Goal: Information Seeking & Learning: Learn about a topic

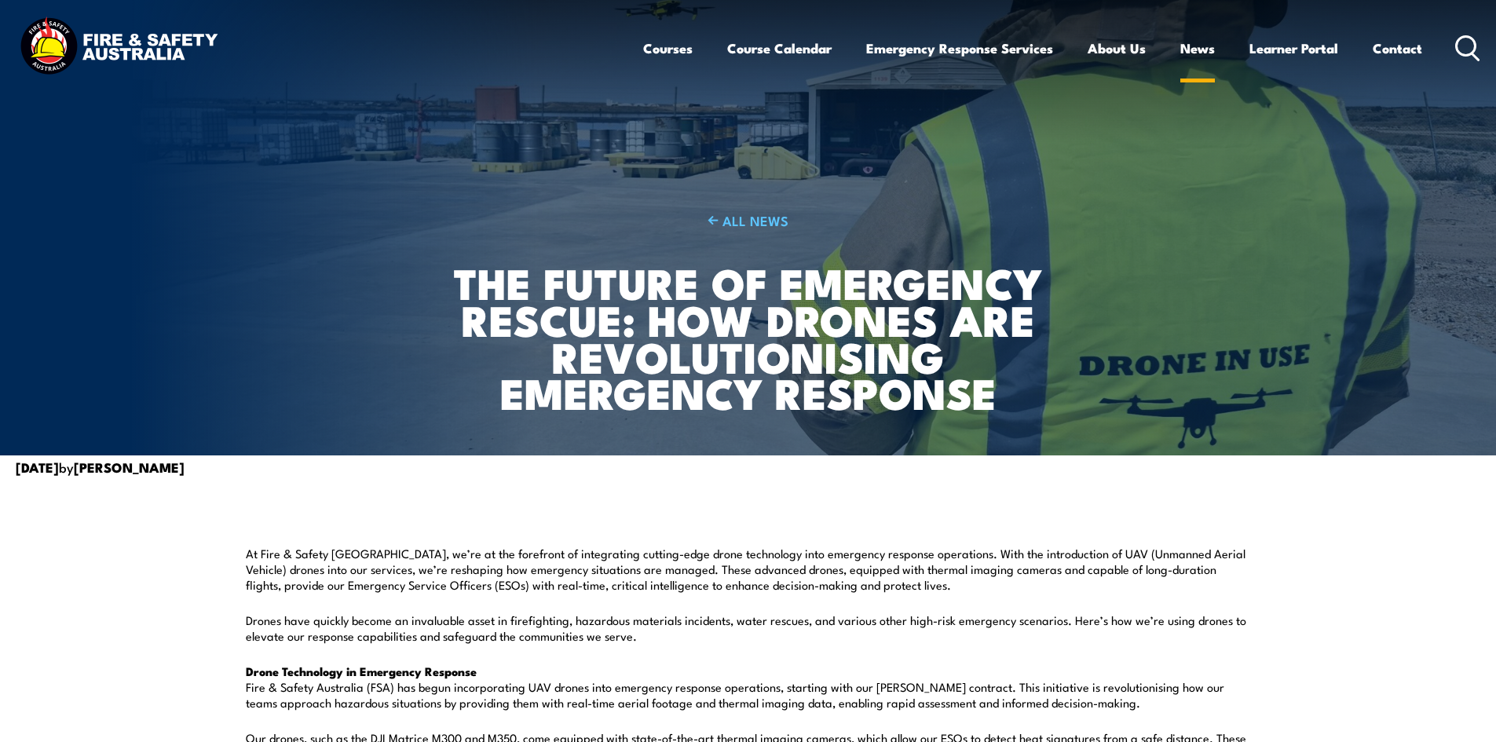
click at [1206, 49] on link "News" at bounding box center [1198, 48] width 35 height 42
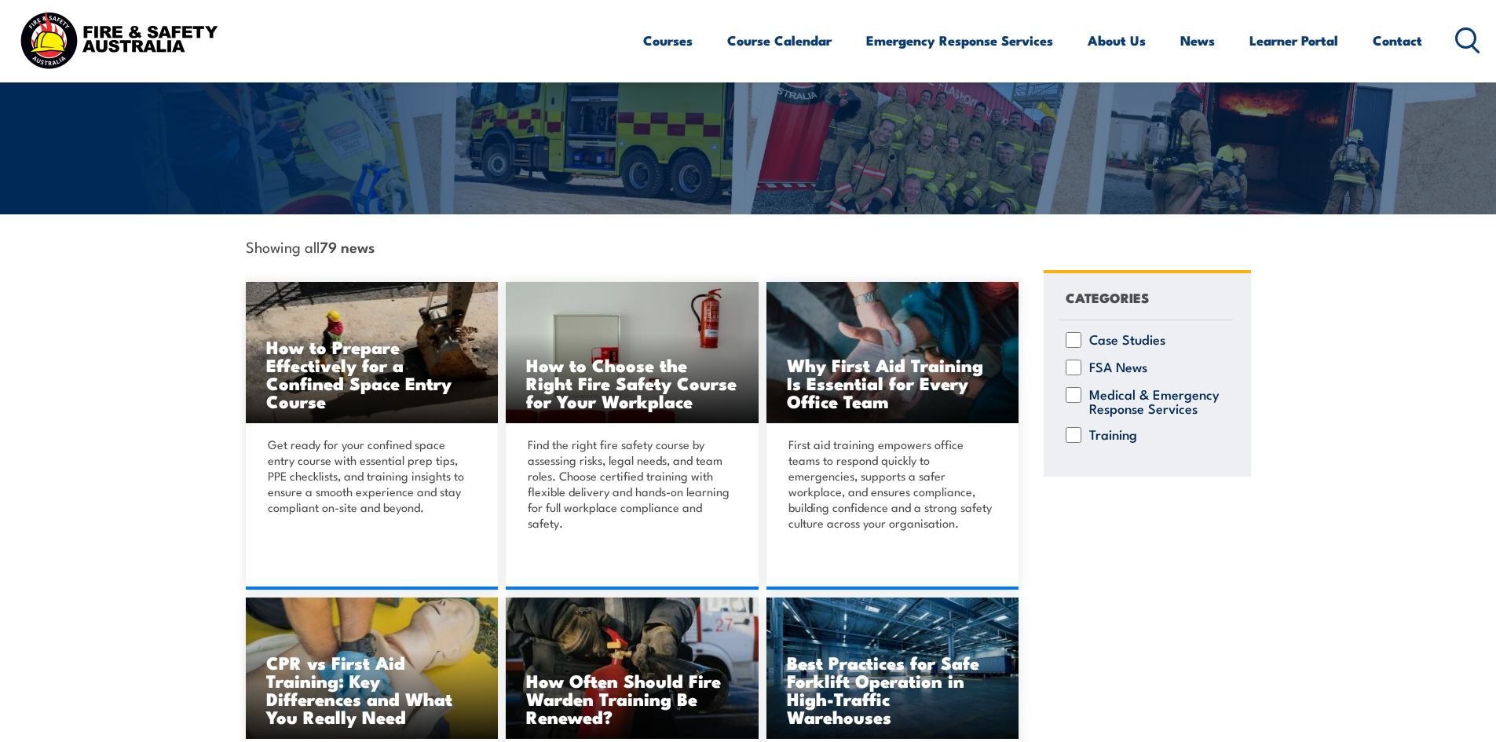
click at [1119, 340] on label "Case Studies" at bounding box center [1127, 340] width 76 height 16
click at [0, 0] on input "Case Studies" at bounding box center [0, 0] width 0 height 0
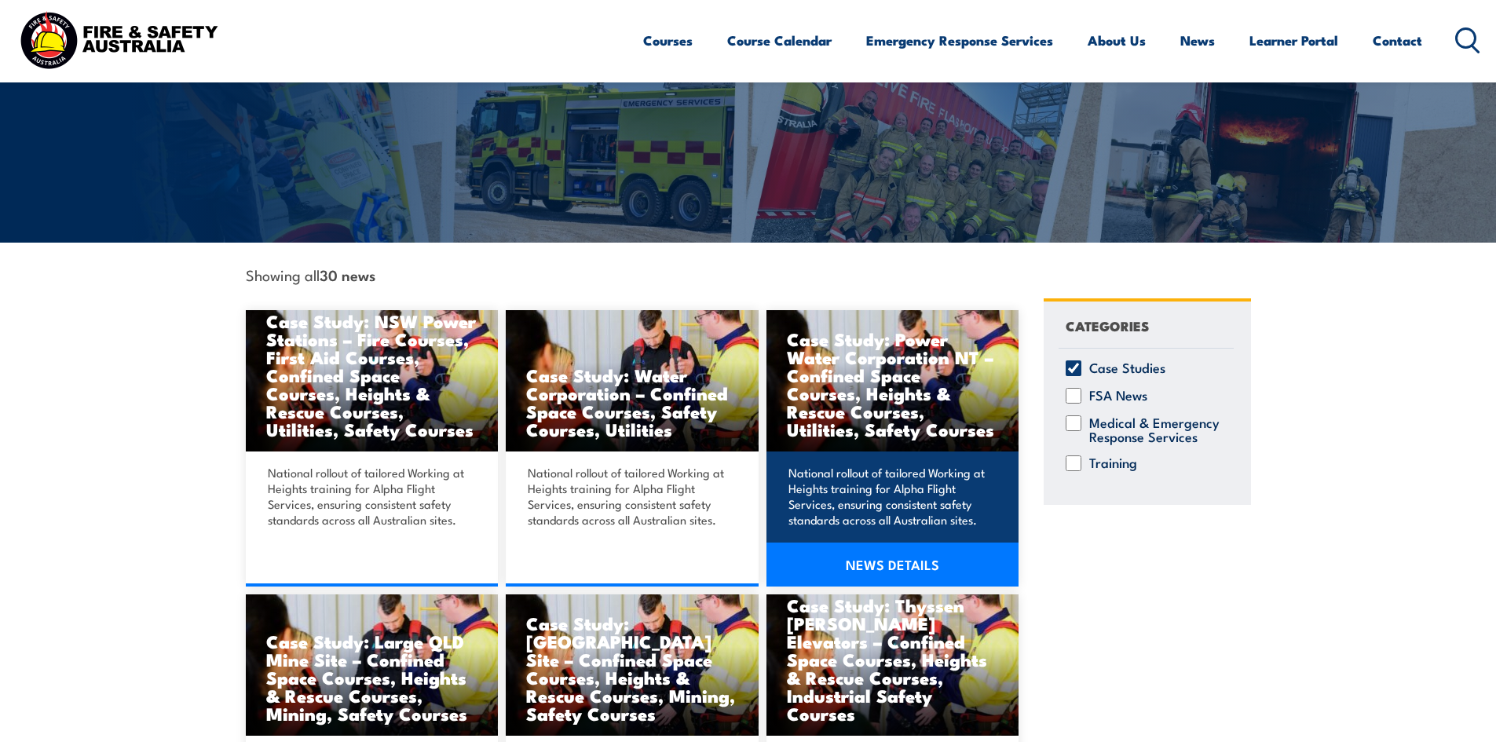
scroll to position [236, 0]
